Goal: Transaction & Acquisition: Obtain resource

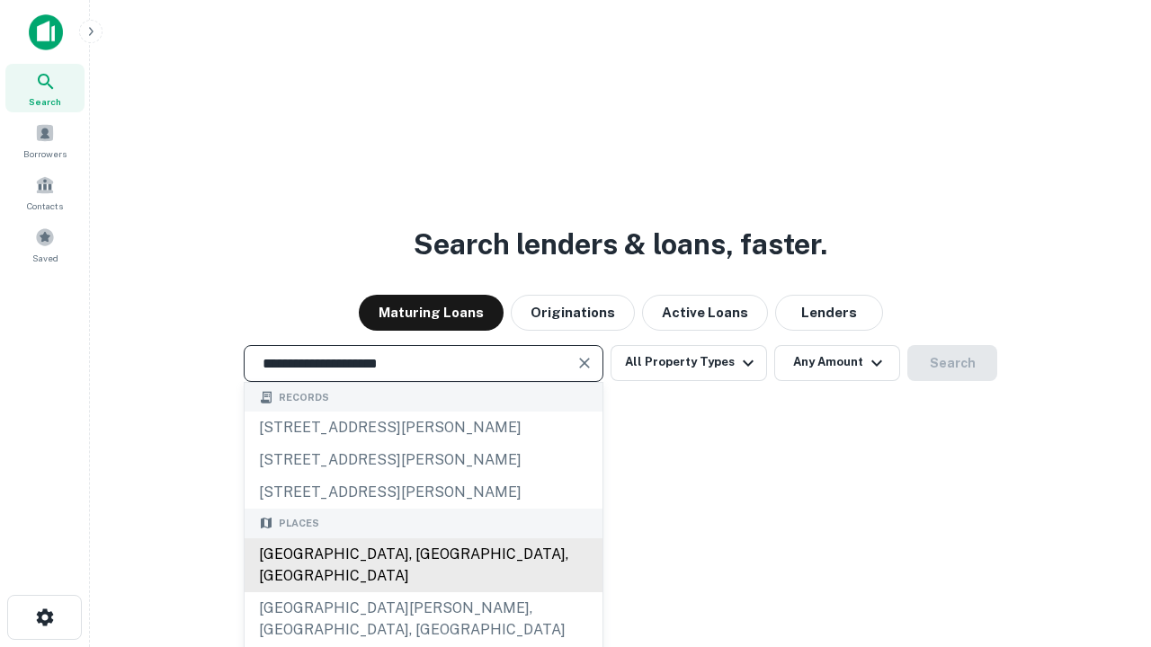
click at [423, 592] on div "[GEOGRAPHIC_DATA], [GEOGRAPHIC_DATA], [GEOGRAPHIC_DATA]" at bounding box center [424, 566] width 358 height 54
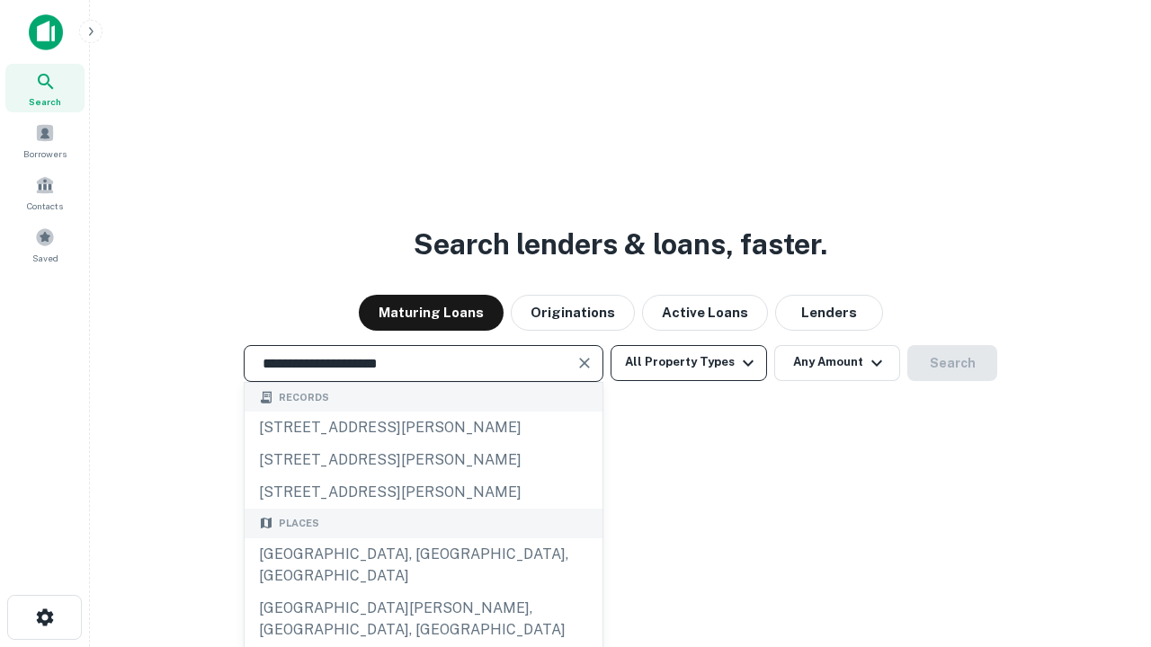
type input "**********"
click at [689, 362] on button "All Property Types" at bounding box center [688, 363] width 156 height 36
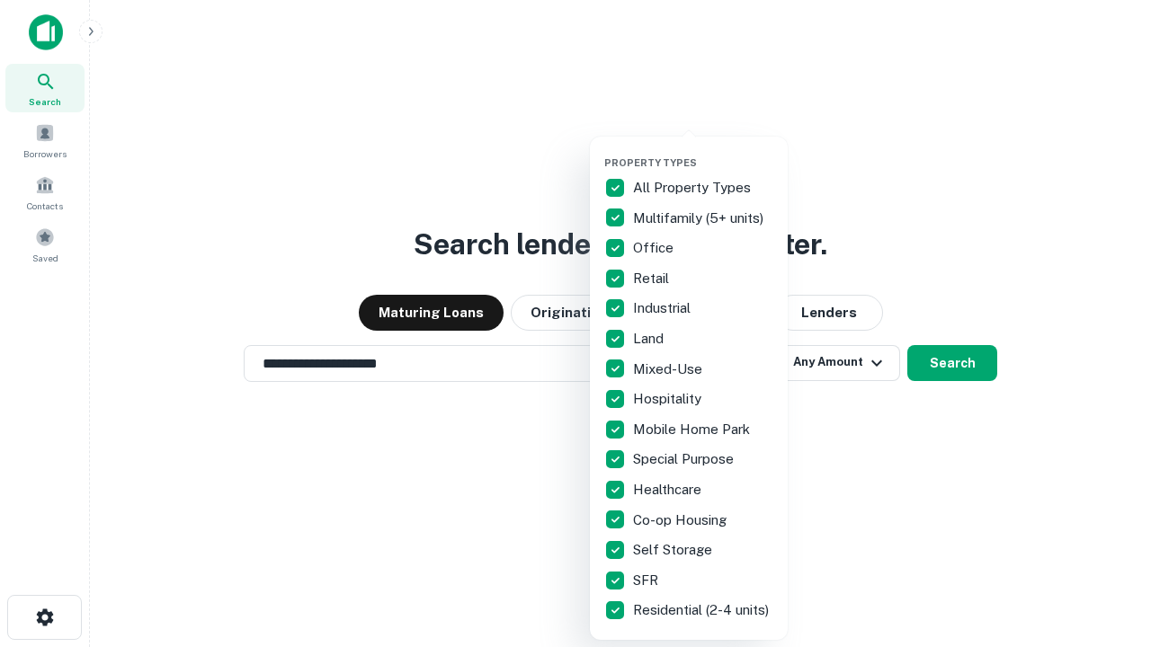
click at [703, 151] on button "button" at bounding box center [703, 151] width 198 height 1
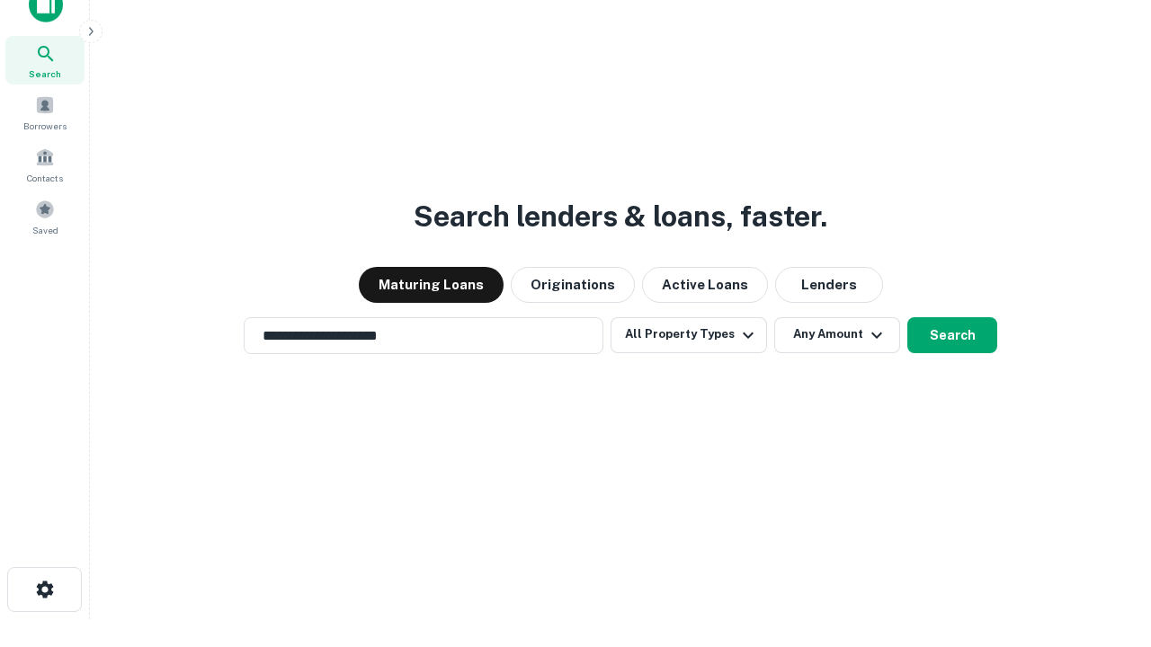
scroll to position [11, 217]
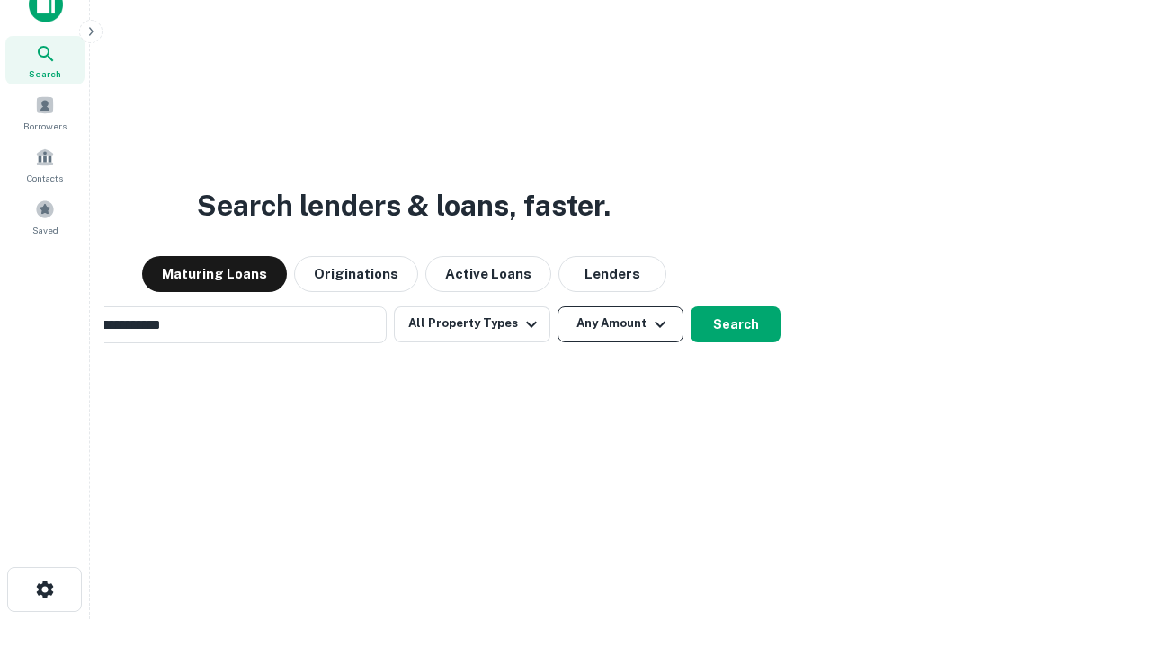
click at [557, 307] on button "Any Amount" at bounding box center [620, 325] width 126 height 36
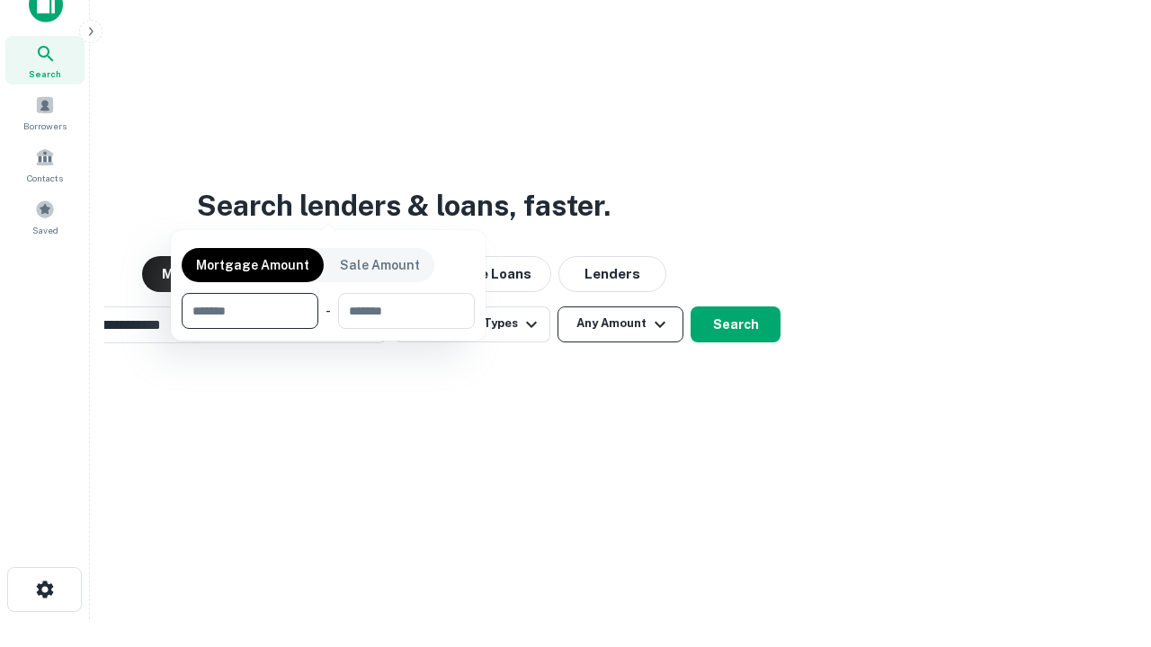
scroll to position [29, 0]
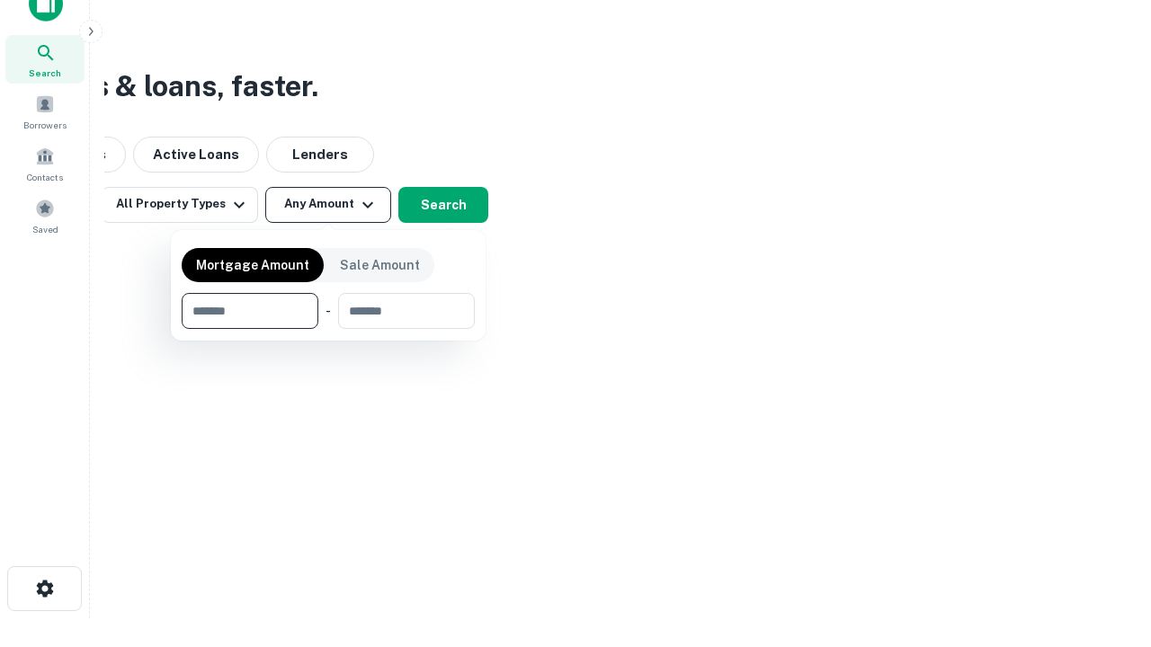
type input "*******"
click at [328, 329] on button "button" at bounding box center [328, 329] width 293 height 1
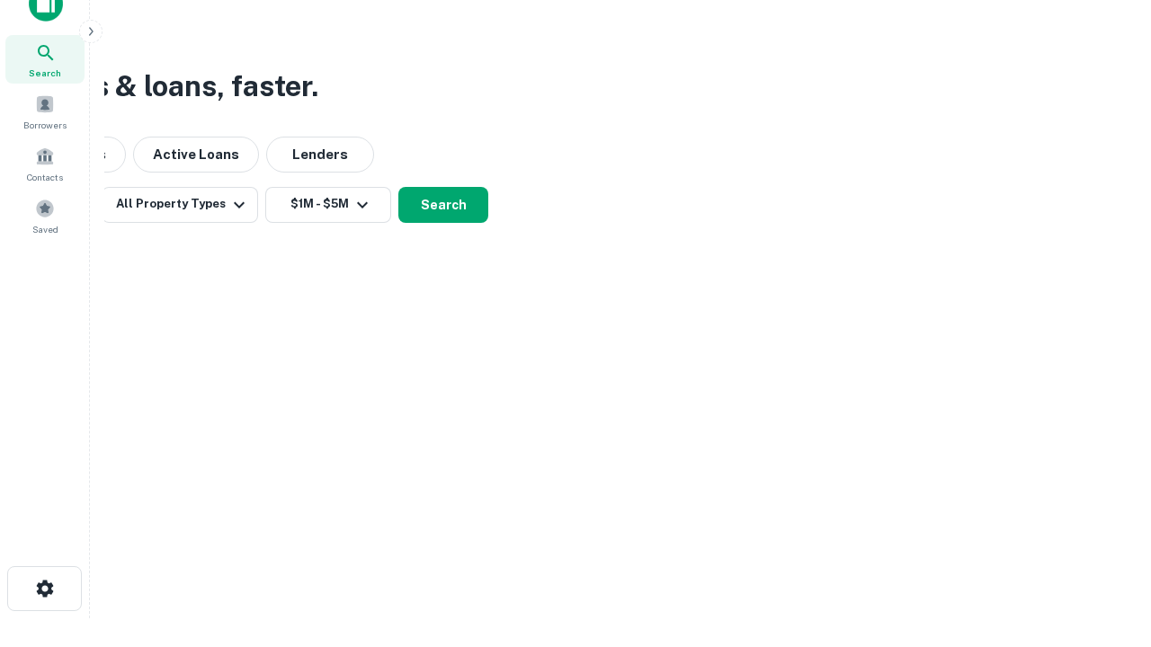
scroll to position [28, 0]
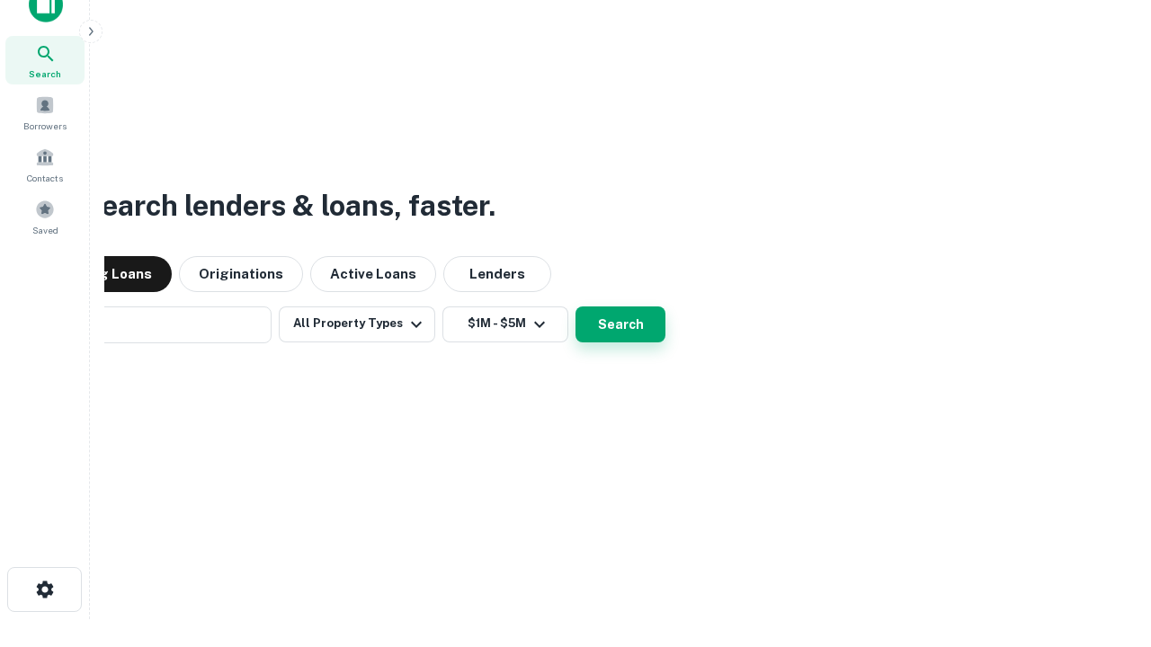
click at [575, 307] on button "Search" at bounding box center [620, 325] width 90 height 36
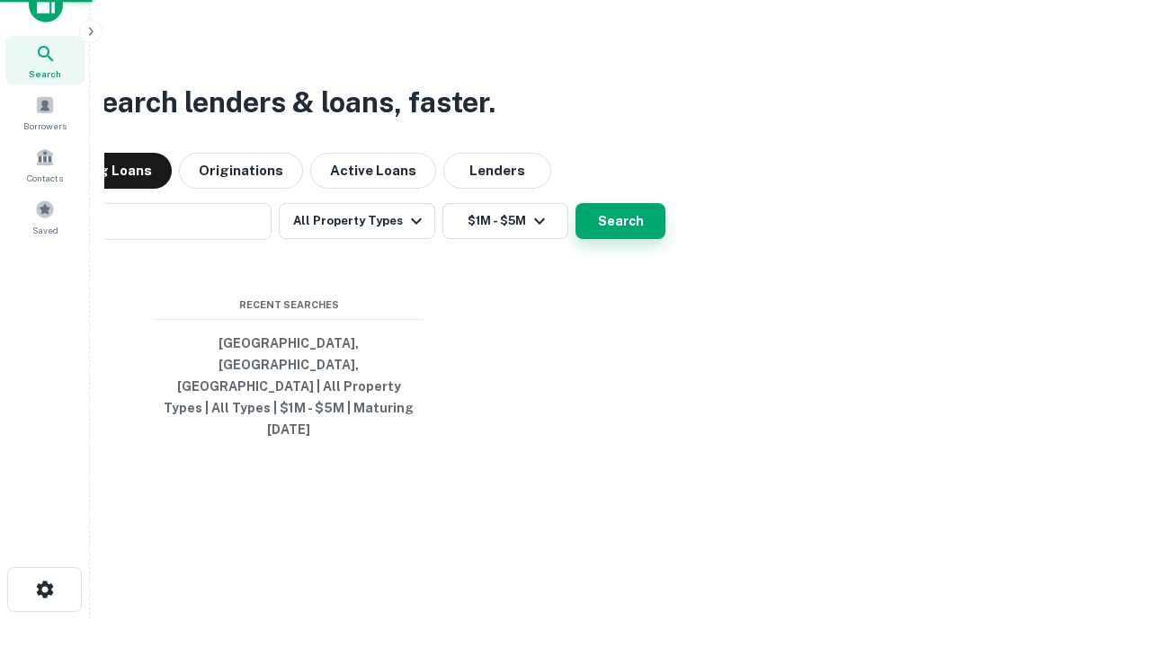
scroll to position [29, 0]
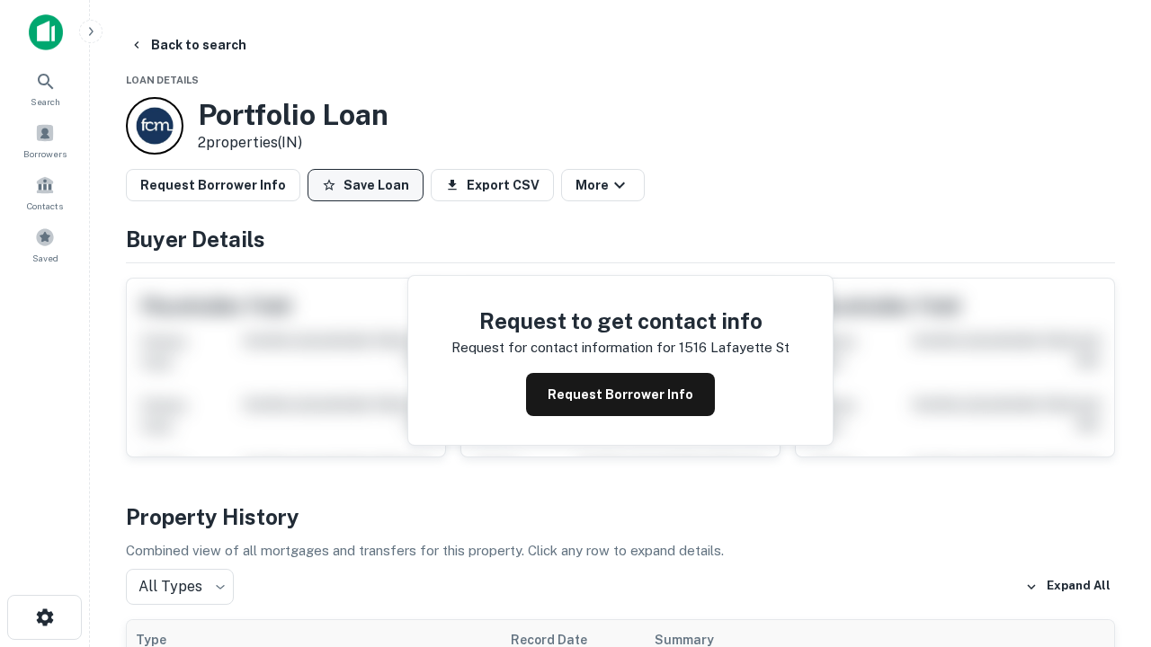
click at [365, 185] on button "Save Loan" at bounding box center [365, 185] width 116 height 32
click at [370, 185] on button "Loan Saved" at bounding box center [369, 185] width 124 height 32
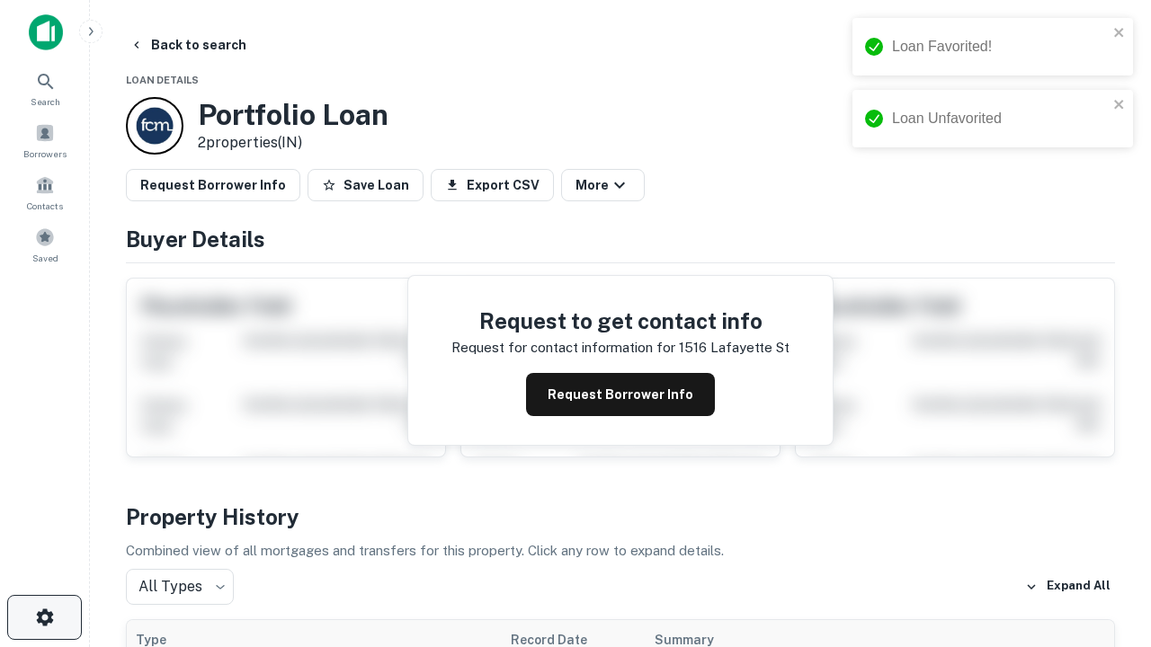
click at [44, 618] on icon "button" at bounding box center [45, 618] width 22 height 22
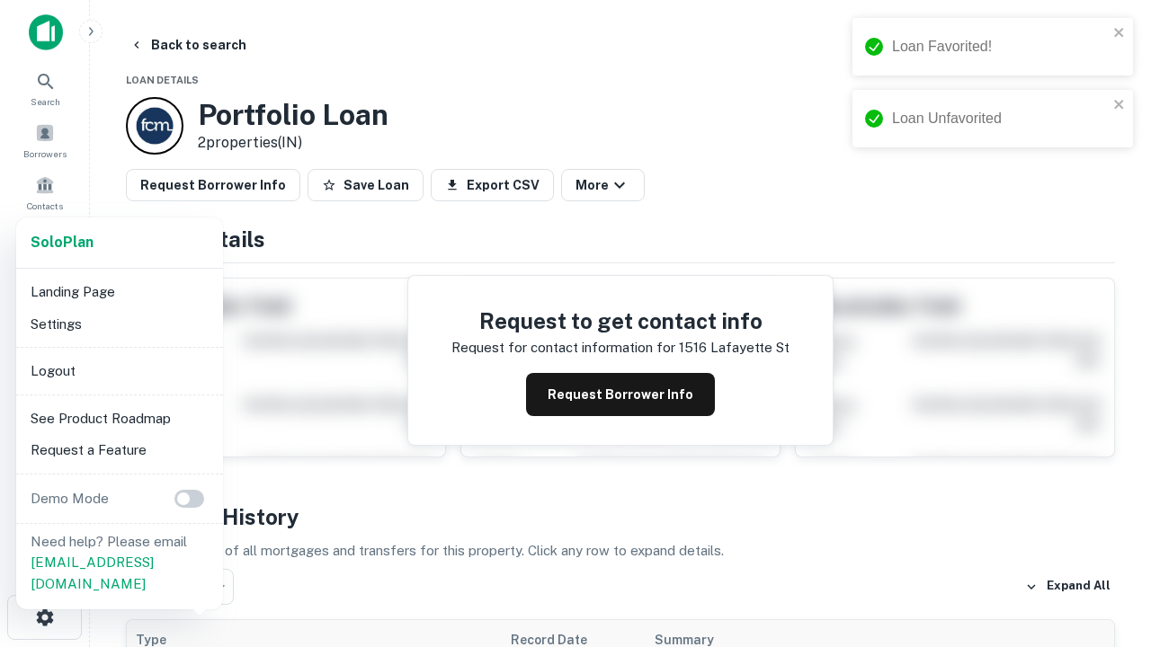
click at [119, 370] on li "Logout" at bounding box center [119, 371] width 192 height 32
